Goal: Information Seeking & Learning: Learn about a topic

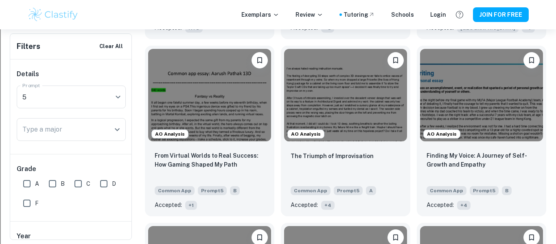
scroll to position [785, 0]
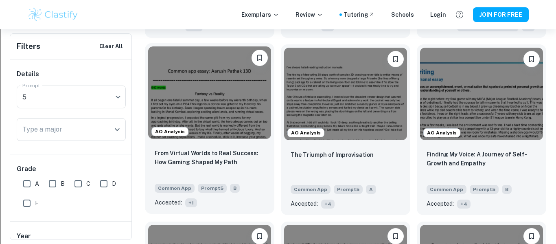
click at [191, 202] on span "+ 1" at bounding box center [191, 202] width 12 height 9
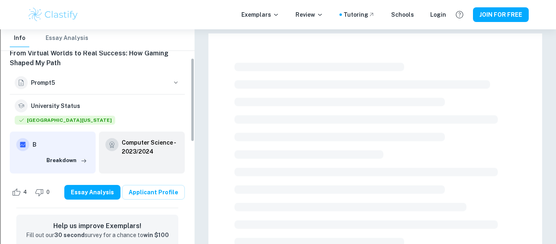
scroll to position [73, 0]
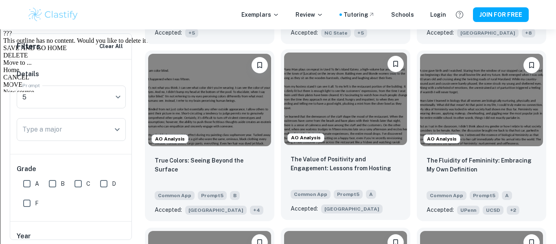
scroll to position [418, 0]
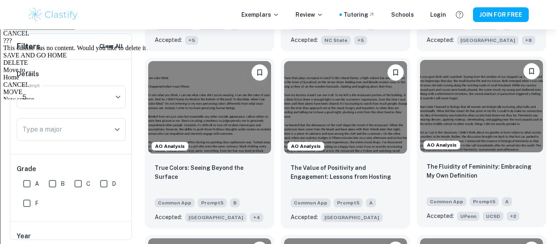
click at [534, 87] on img at bounding box center [481, 106] width 123 height 92
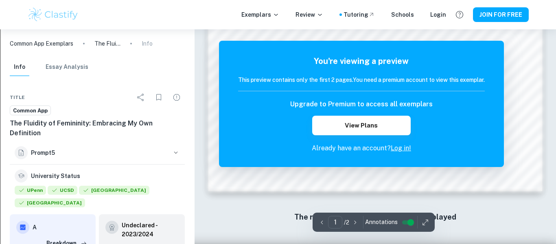
scroll to position [797, 0]
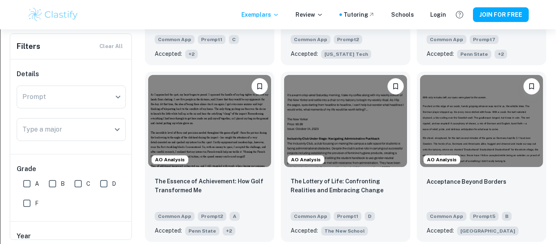
scroll to position [567, 0]
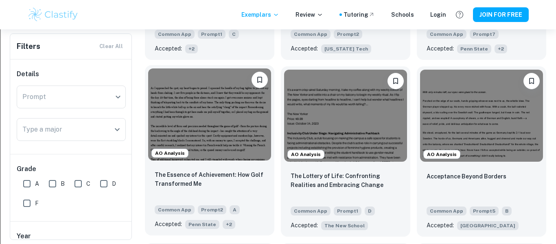
click at [183, 142] on img at bounding box center [209, 114] width 123 height 92
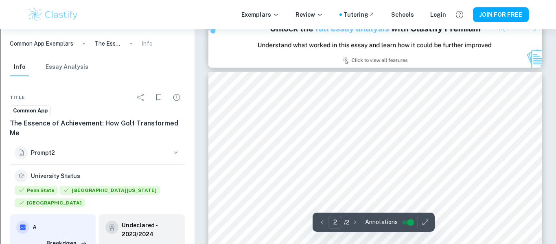
type input "1"
